Goal: Information Seeking & Learning: Find specific fact

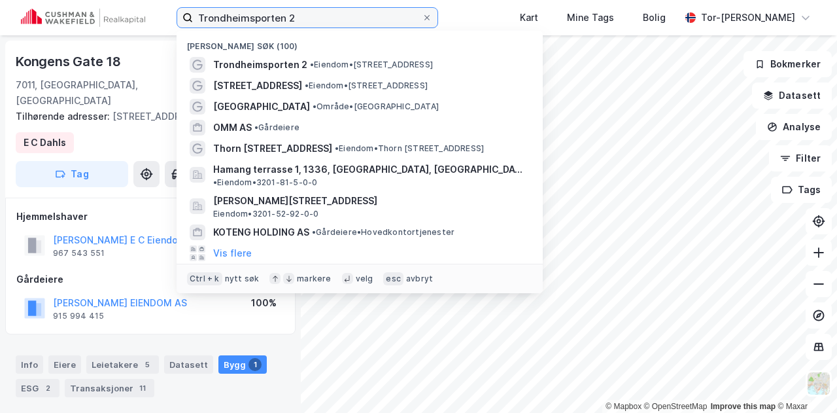
drag, startPoint x: 311, startPoint y: 18, endPoint x: 85, endPoint y: 10, distance: 226.4
click at [85, 10] on div "Trondheimsporten 2 Nylige søk (100) Trondheimsporten 2 • Eiendom • [STREET_ADDR…" at bounding box center [418, 17] width 837 height 35
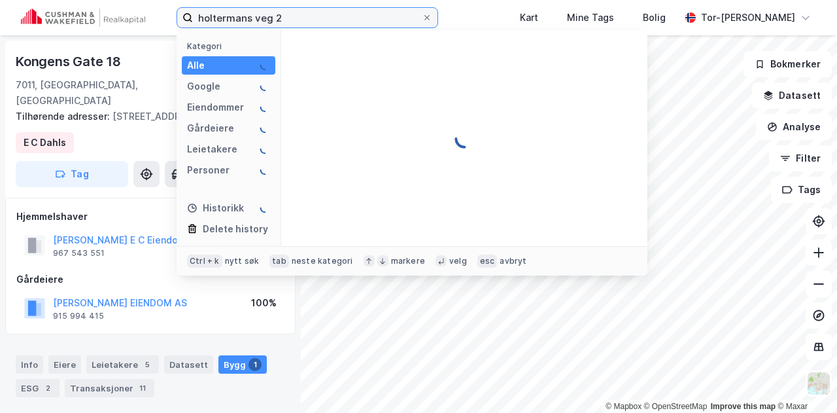
type input "holtermans veg 2"
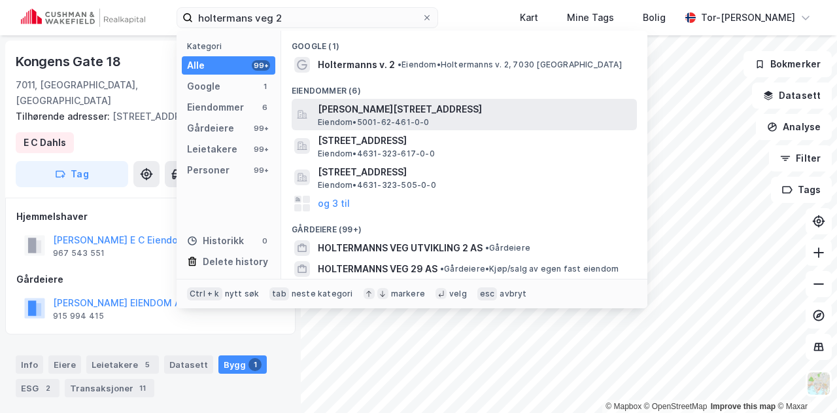
click at [375, 109] on span "[PERSON_NAME][STREET_ADDRESS]" at bounding box center [475, 109] width 314 height 16
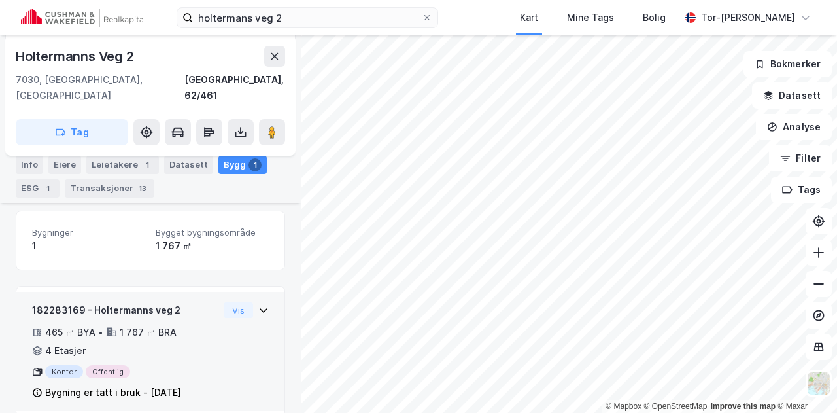
scroll to position [168, 0]
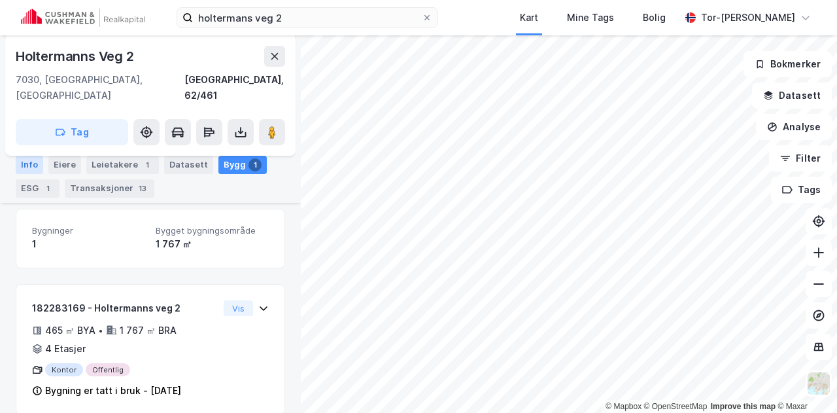
click at [33, 161] on div "Info" at bounding box center [29, 165] width 27 height 18
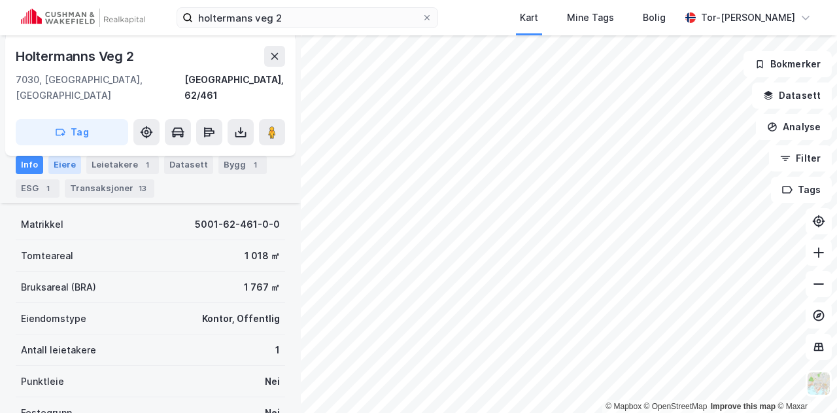
click at [62, 161] on div "Eiere" at bounding box center [64, 165] width 33 height 18
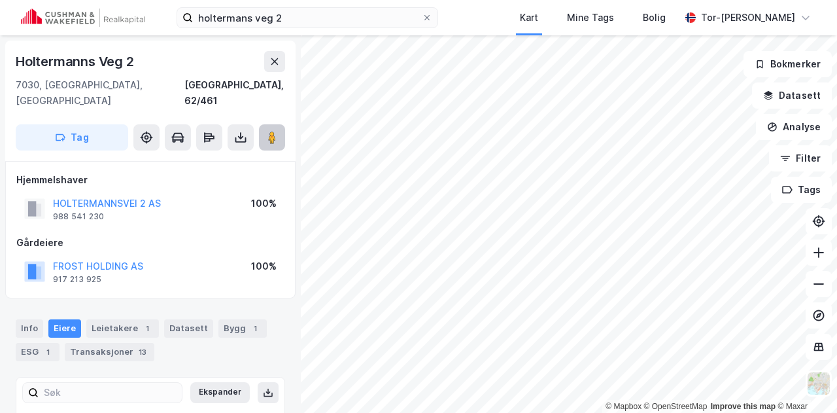
click at [268, 131] on image at bounding box center [272, 137] width 8 height 13
